Goal: Check status

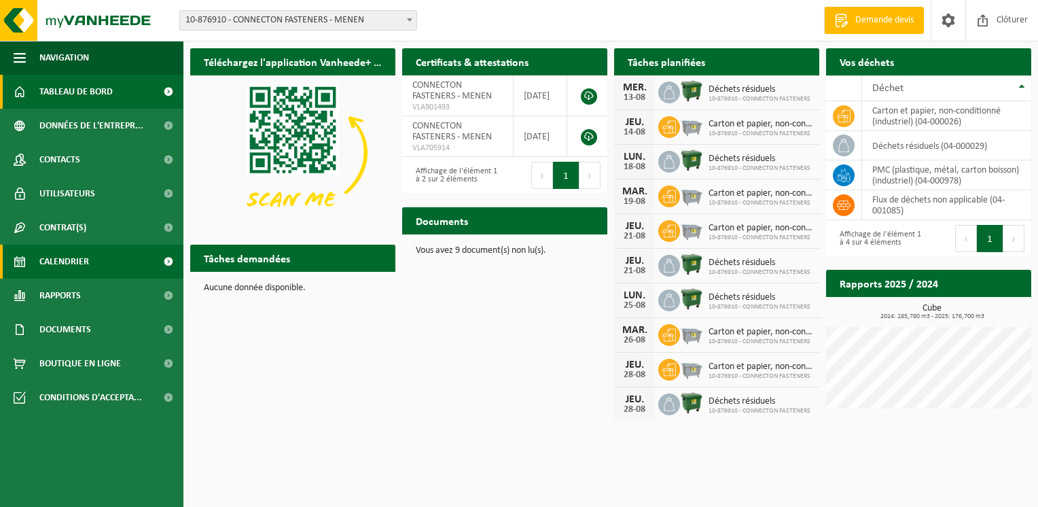
click at [96, 268] on link "Calendrier" at bounding box center [91, 261] width 183 height 34
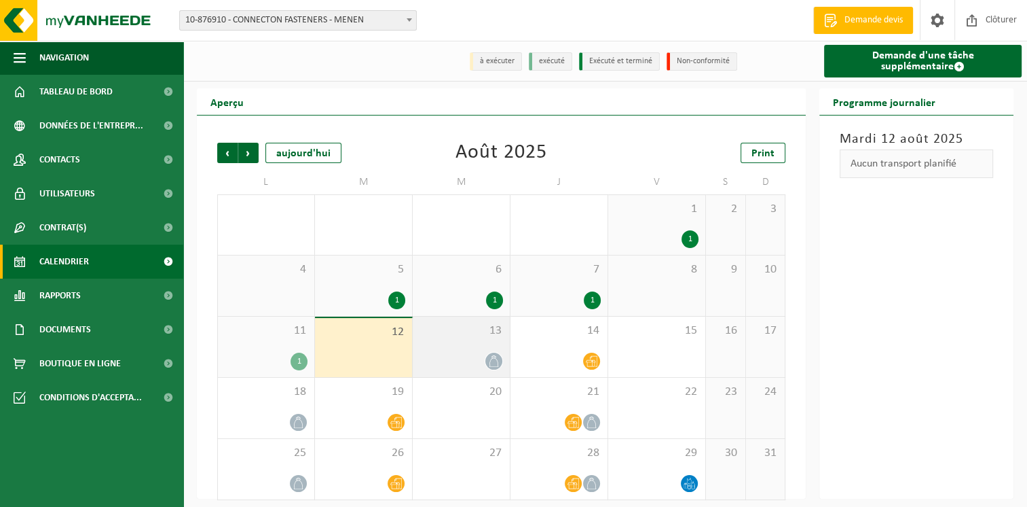
click at [464, 335] on span "13" at bounding box center [462, 330] width 84 height 15
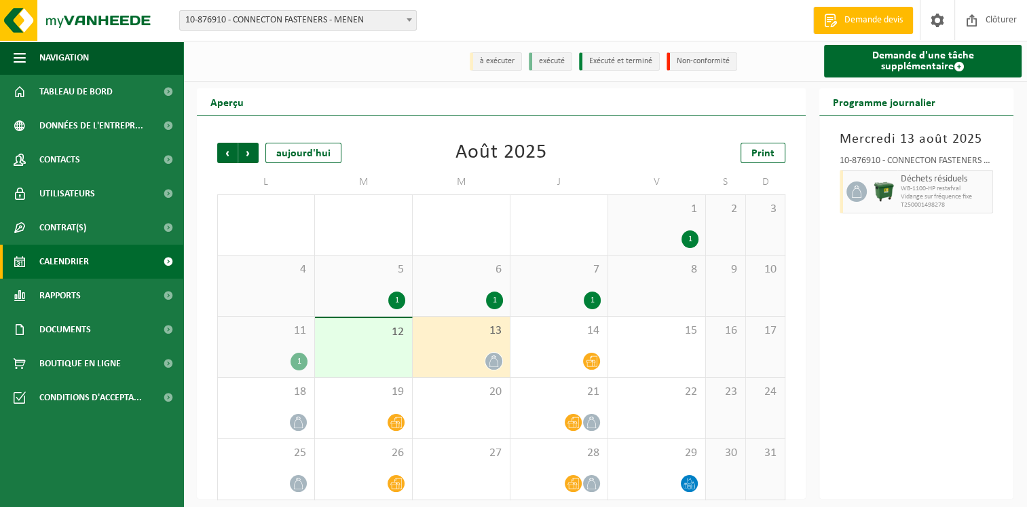
click at [835, 203] on div "10-876910 - CONNECTON FASTENERS - MENEN Déchets résiduels WB-1100-HP restafval …" at bounding box center [916, 182] width 167 height 66
click at [1005, 190] on div "[DATE] 10-876910 - CONNECTON FASTENERS - MENEN Déchets résiduels WB-1100-HP res…" at bounding box center [917, 306] width 194 height 383
click at [980, 194] on span "Vidange sur fréquence fixe" at bounding box center [945, 197] width 88 height 8
click at [1005, 191] on div "[DATE] 10-876910 - CONNECTON FASTENERS - MENEN Déchets résiduels WB-1100-HP res…" at bounding box center [917, 306] width 194 height 383
